Goal: Check status

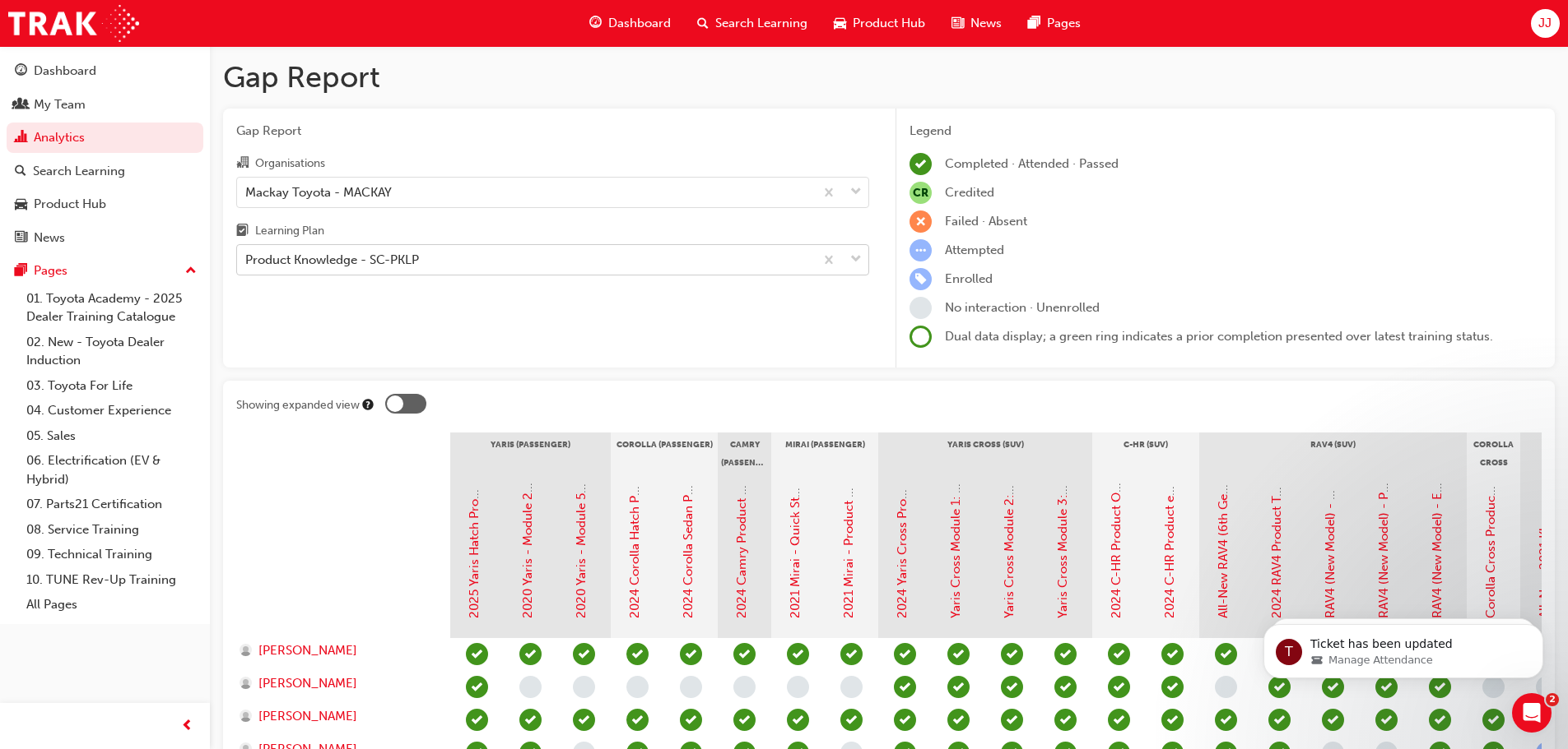
click at [449, 260] on div "Product Knowledge - SC-PKLP" at bounding box center [525, 260] width 577 height 29
click at [246, 260] on input "Learning Plan Product Knowledge - SC-PKLP" at bounding box center [246, 259] width 2 height 14
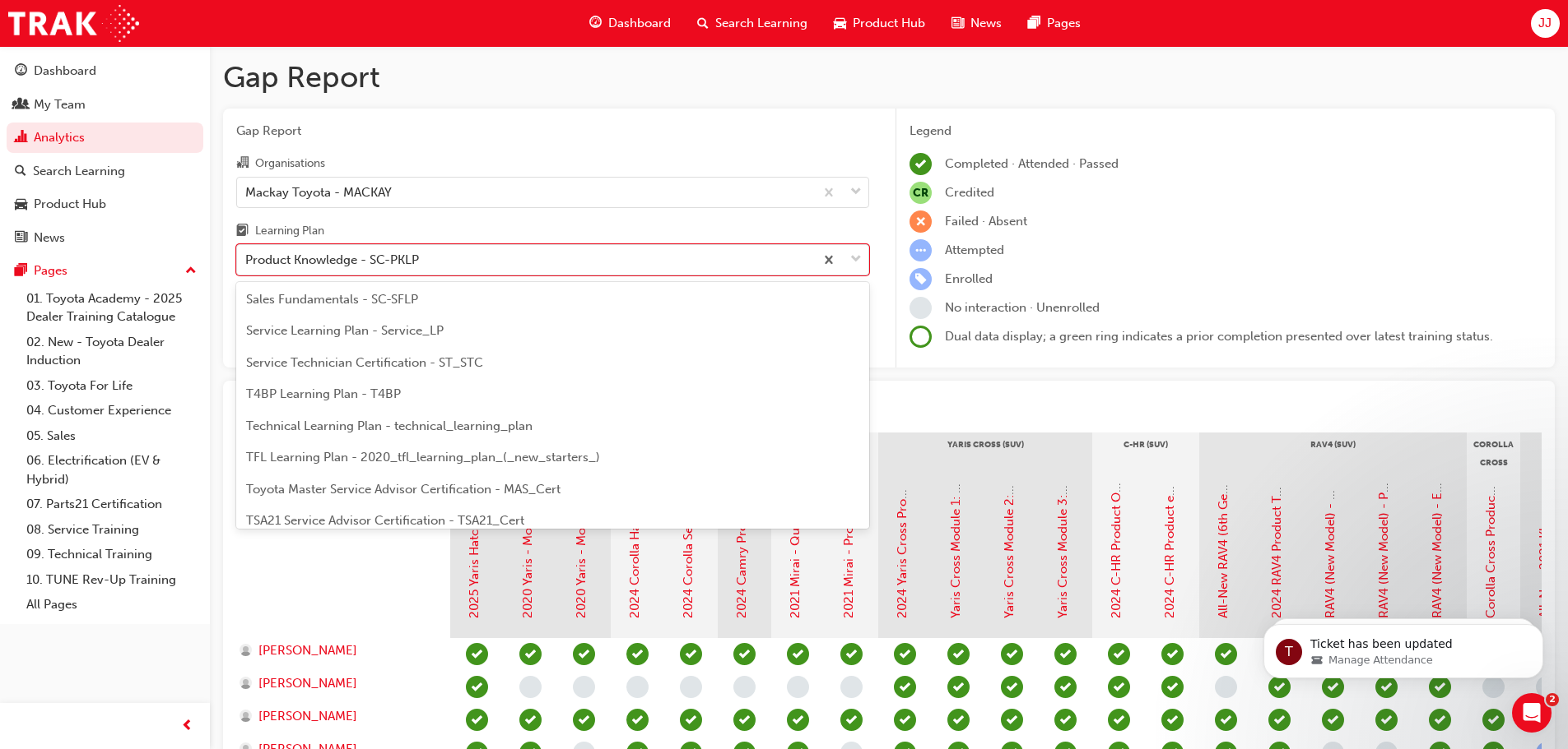
scroll to position [710, 0]
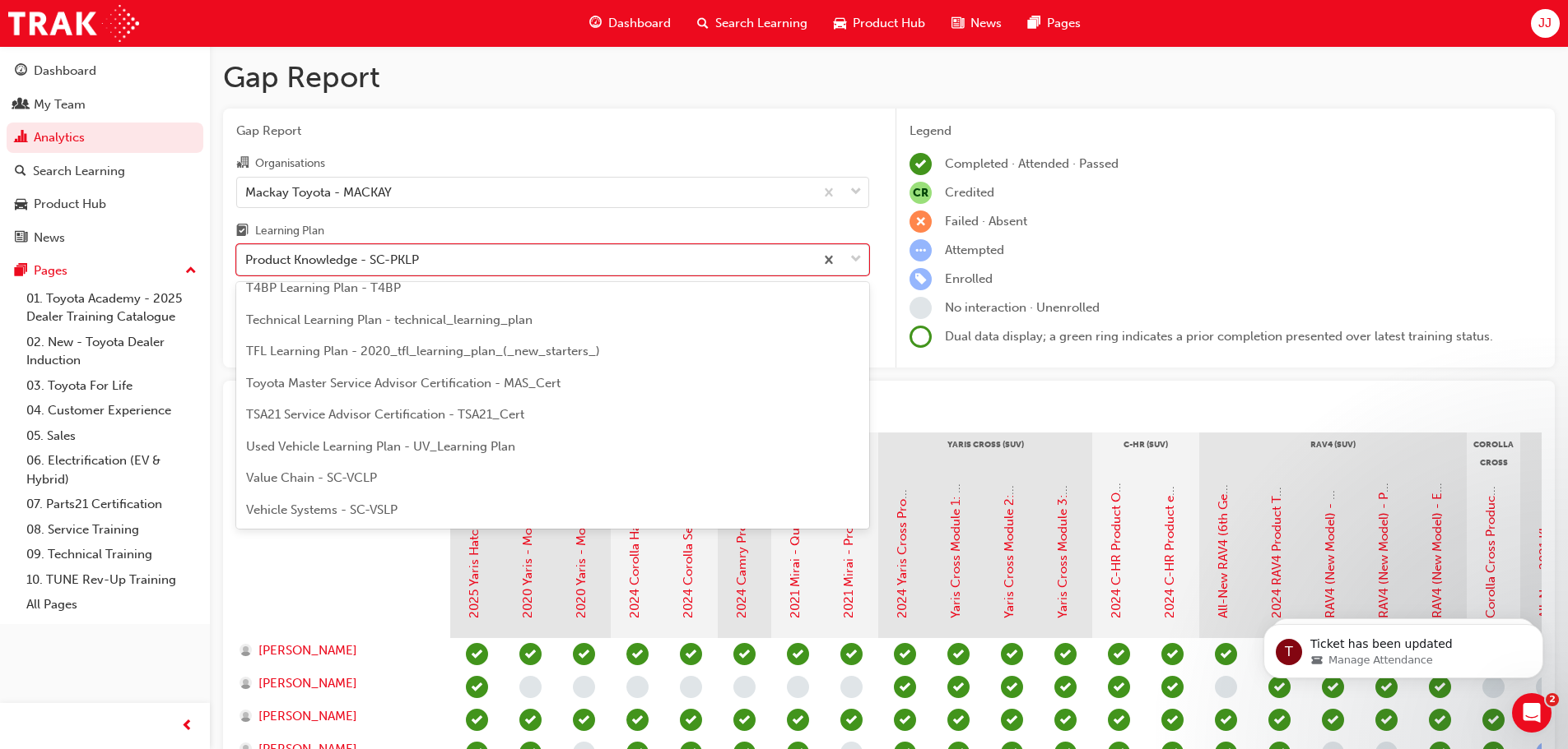
click at [359, 440] on span "Used Vehicle Learning Plan - UV_Learning Plan" at bounding box center [381, 446] width 269 height 15
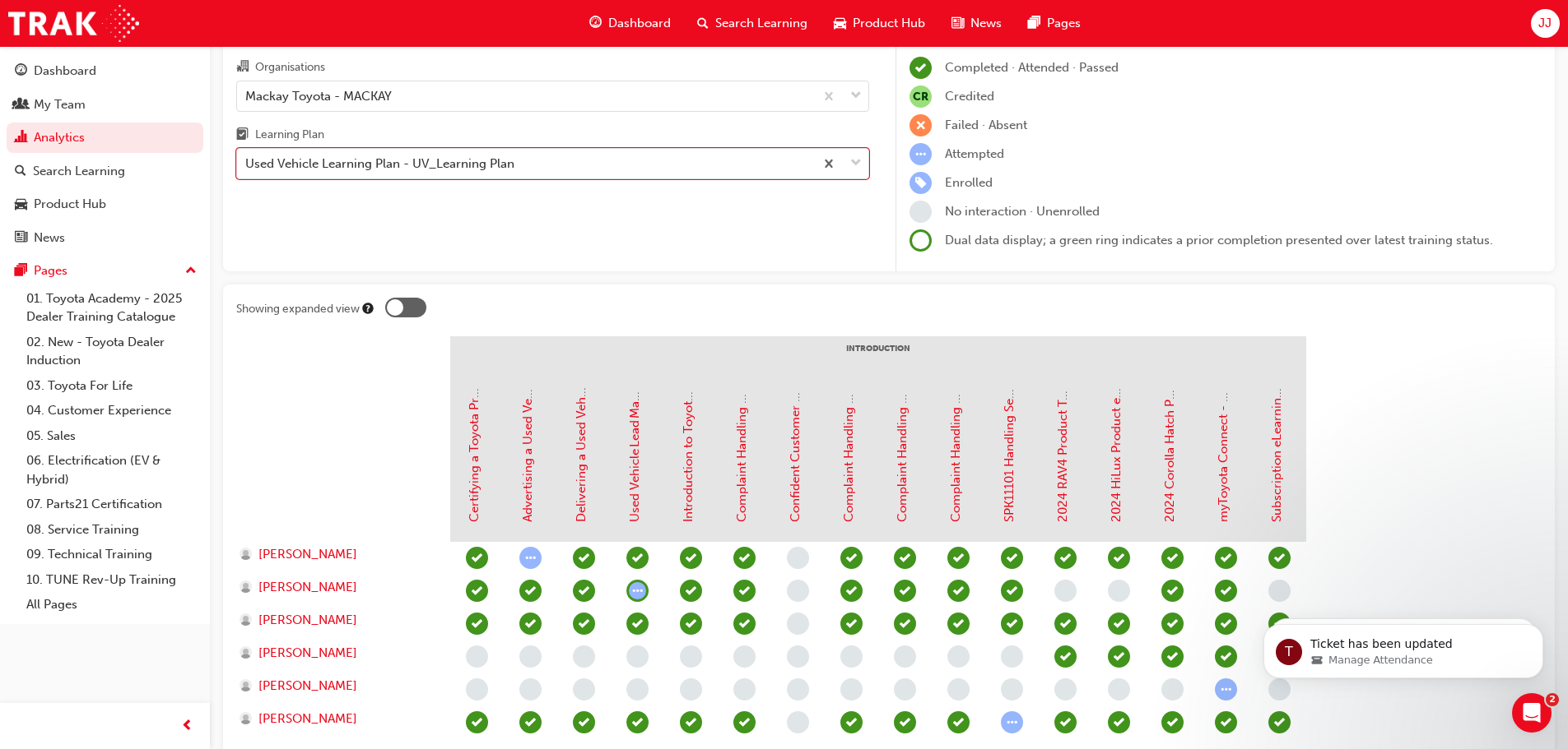
scroll to position [225, 0]
